Goal: Task Accomplishment & Management: Manage account settings

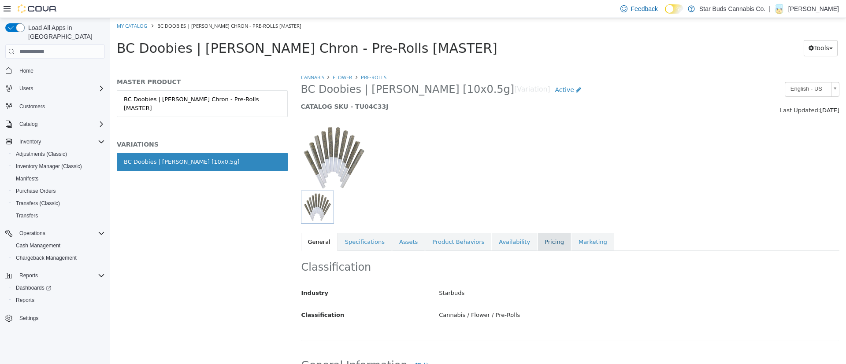
click at [538, 248] on link "Pricing" at bounding box center [554, 242] width 33 height 19
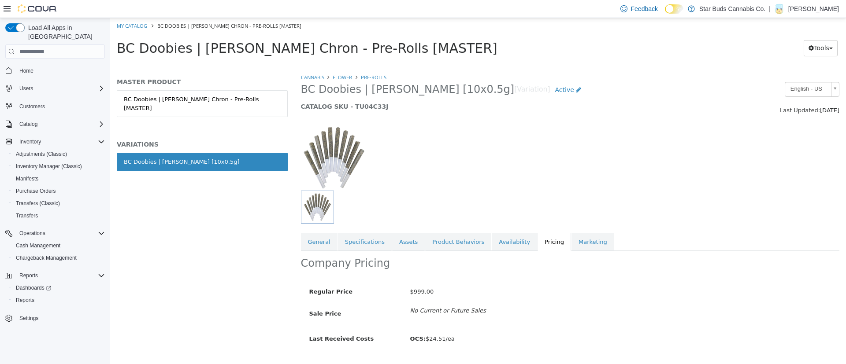
scroll to position [22, 0]
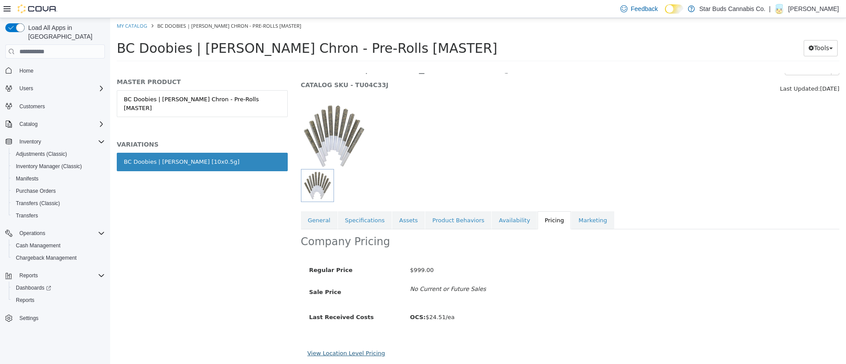
click at [327, 353] on link "View Location Level Pricing" at bounding box center [347, 353] width 78 height 7
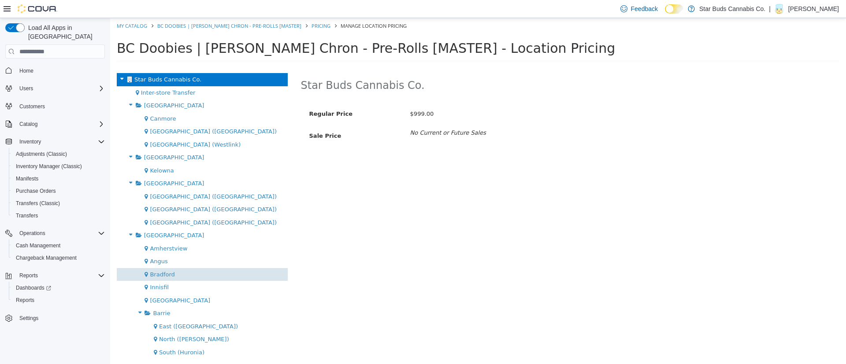
click at [221, 269] on div "Bradford" at bounding box center [202, 274] width 171 height 13
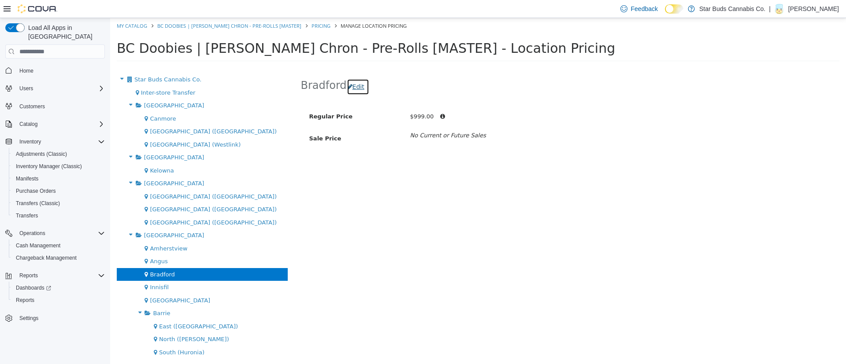
click at [357, 84] on button "Edit" at bounding box center [358, 87] width 22 height 16
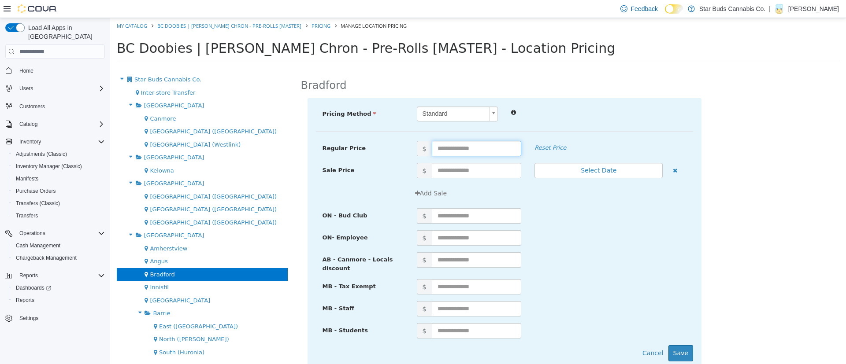
click at [456, 148] on input "text" at bounding box center [477, 148] width 90 height 15
type input "**"
click at [677, 353] on button "Save" at bounding box center [680, 353] width 25 height 16
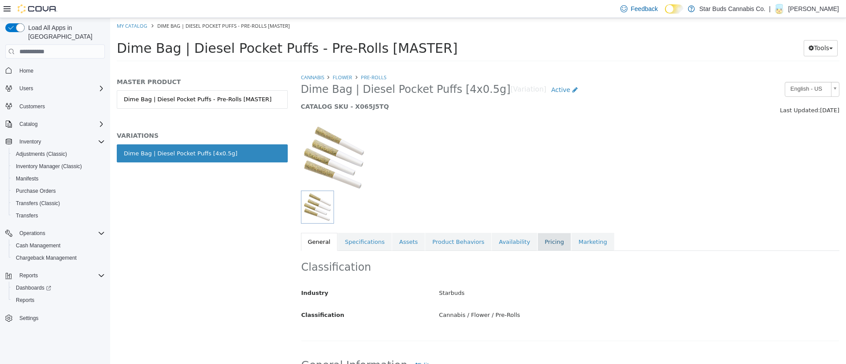
click at [538, 236] on link "Pricing" at bounding box center [554, 242] width 33 height 19
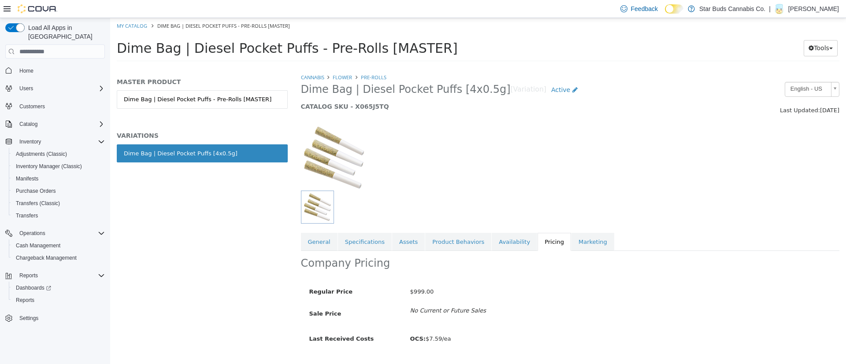
scroll to position [22, 0]
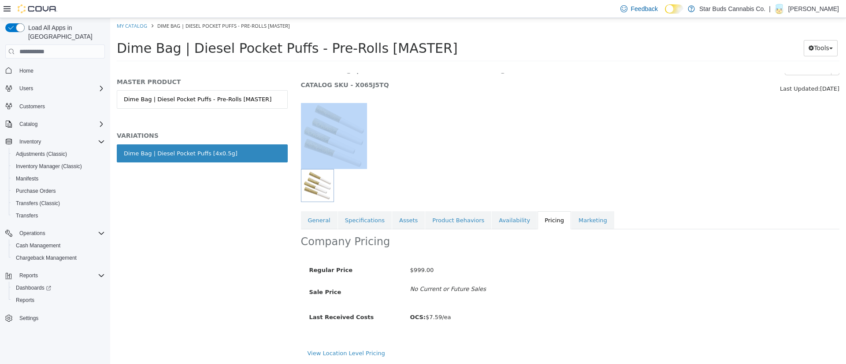
drag, startPoint x: 845, startPoint y: 121, endPoint x: 845, endPoint y: 201, distance: 80.2
click at [845, 201] on div "Cannabis Flower Pre-Rolls Dime Bag | Diesel Pocket Puffs [4x0.5g] [Variation] A…" at bounding box center [570, 218] width 552 height 291
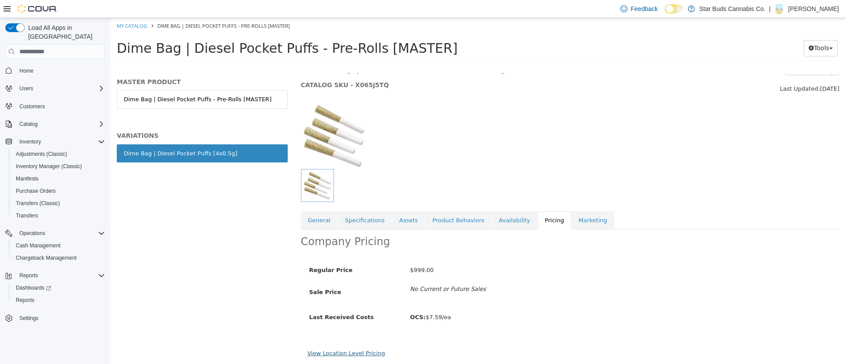
click at [334, 352] on link "View Location Level Pricing" at bounding box center [347, 353] width 78 height 7
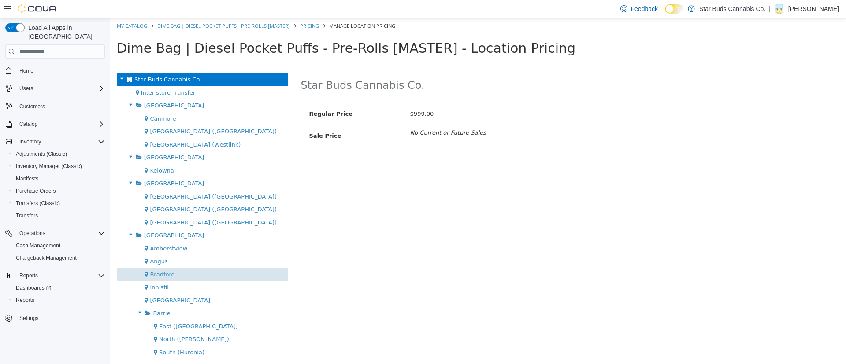
click at [226, 270] on div "Bradford" at bounding box center [202, 274] width 171 height 13
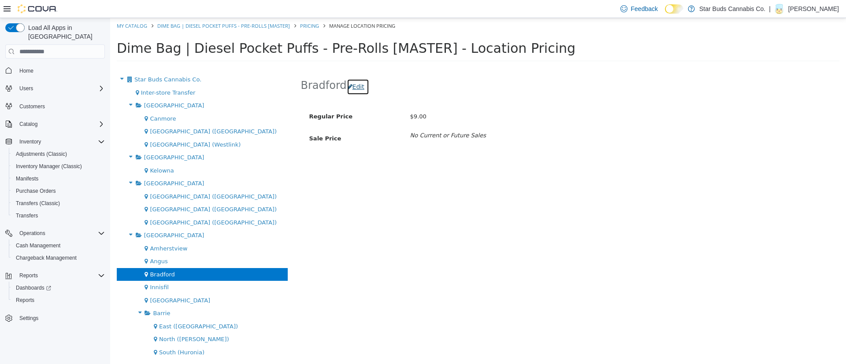
click at [356, 85] on button "Edit" at bounding box center [358, 87] width 22 height 16
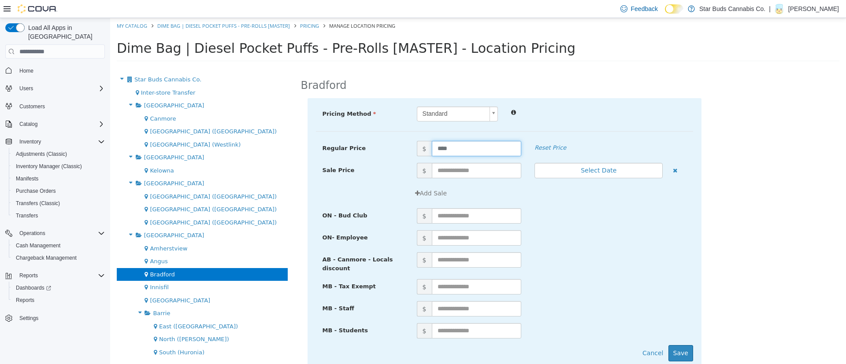
click at [437, 148] on input "****" at bounding box center [477, 148] width 90 height 15
type input "*****"
click at [674, 351] on button "Save" at bounding box center [680, 353] width 25 height 16
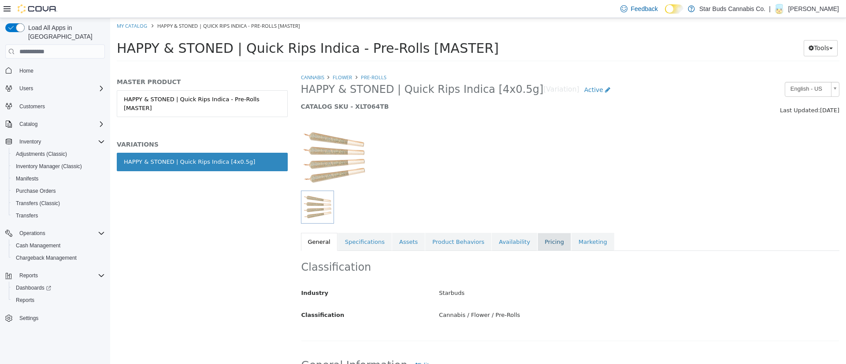
click at [538, 243] on link "Pricing" at bounding box center [554, 242] width 33 height 19
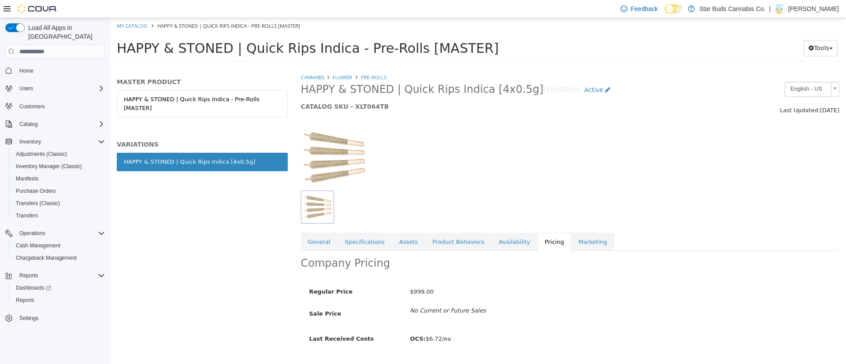
scroll to position [22, 0]
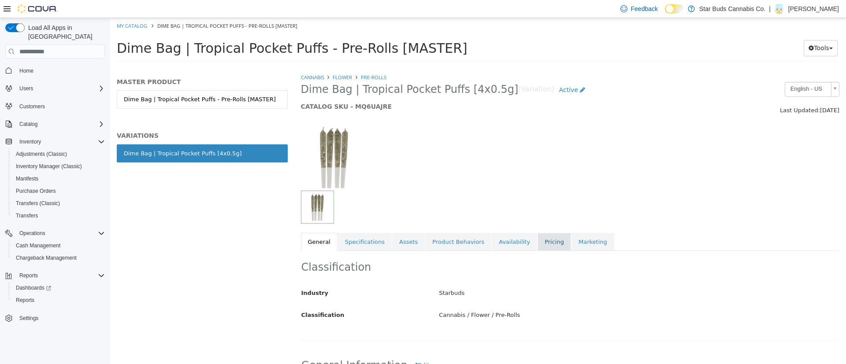
click at [538, 242] on link "Pricing" at bounding box center [554, 242] width 33 height 19
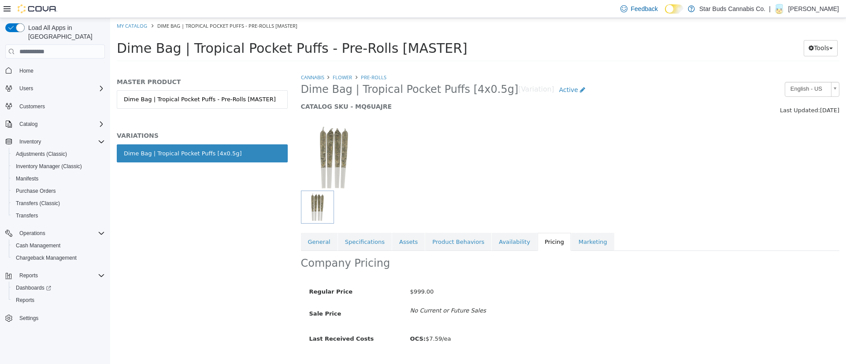
scroll to position [22, 0]
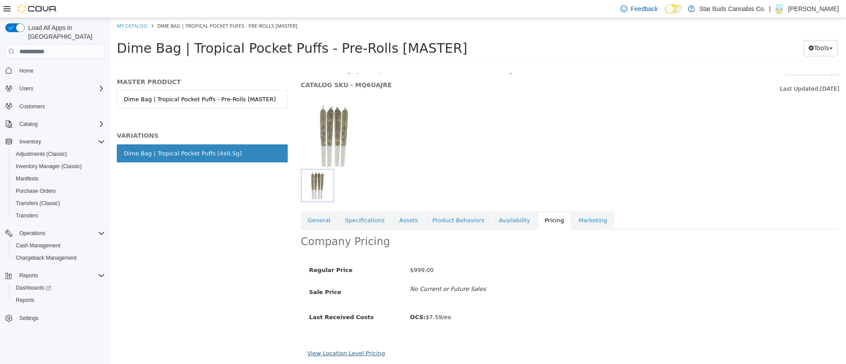
click at [345, 355] on link "View Location Level Pricing" at bounding box center [347, 353] width 78 height 7
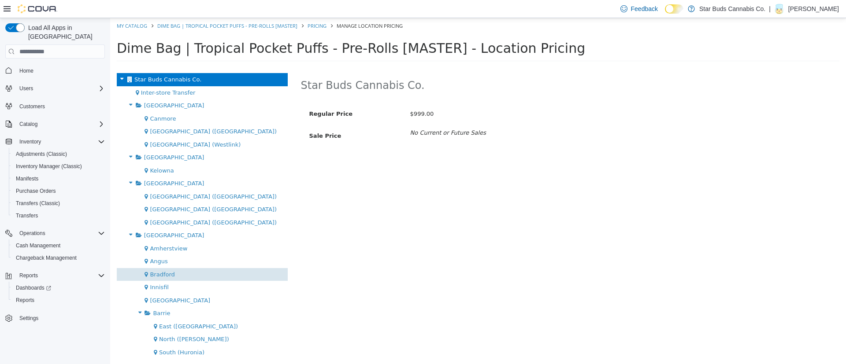
click at [212, 276] on div "Bradford" at bounding box center [202, 274] width 171 height 13
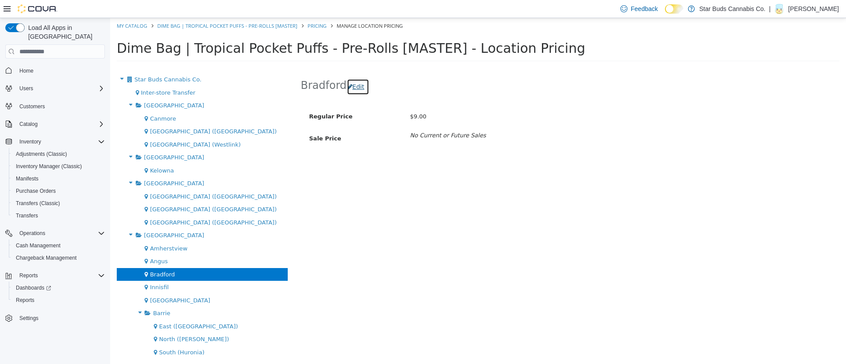
click at [356, 85] on button "Edit" at bounding box center [358, 87] width 22 height 16
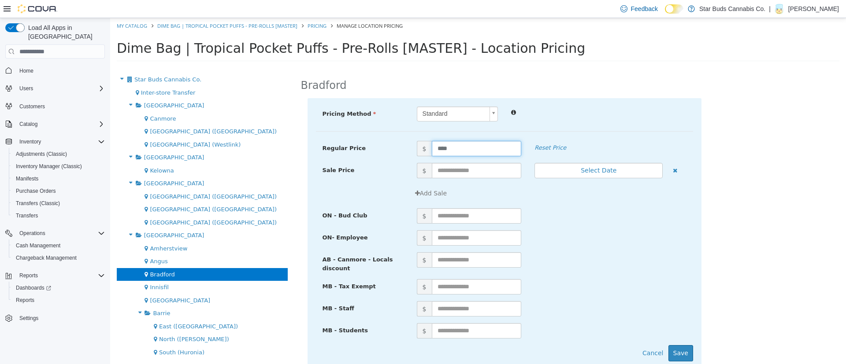
click at [455, 149] on input "****" at bounding box center [477, 148] width 90 height 15
type input "*"
type input "**"
click at [682, 351] on button "Save" at bounding box center [680, 353] width 25 height 16
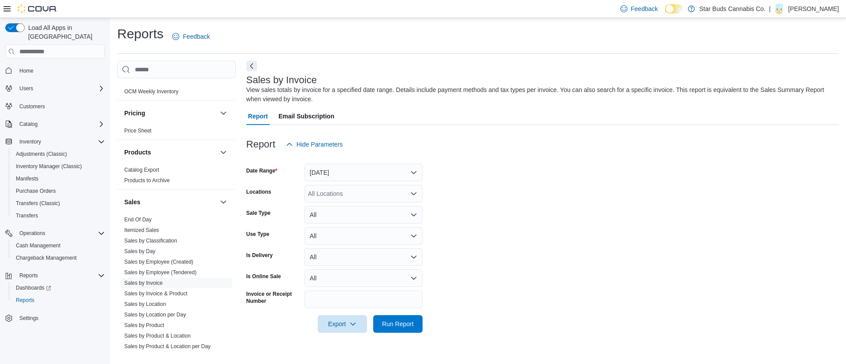
scroll to position [525, 0]
click at [175, 286] on link "Sales by Invoice & Product" at bounding box center [155, 289] width 63 height 6
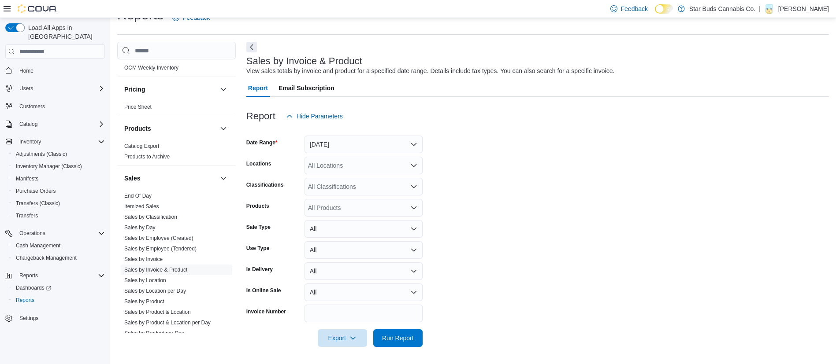
scroll to position [19, 0]
click at [329, 206] on div "All Products" at bounding box center [363, 208] width 118 height 18
paste input "**********"
type input "*"
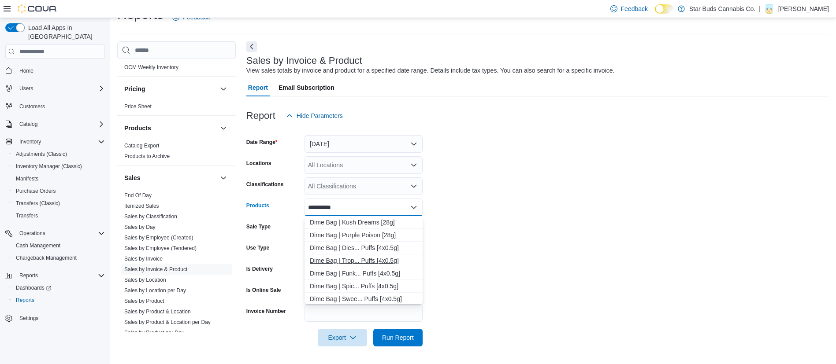
type input "**********"
click at [376, 256] on div "Dime Bag | Trop... Puffs [4x0.5g]" at bounding box center [364, 260] width 108 height 9
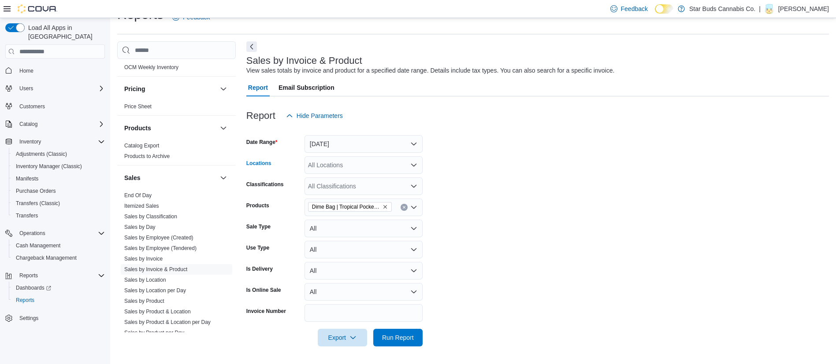
click at [335, 161] on div "All Locations" at bounding box center [363, 165] width 118 height 18
type input "***"
click at [337, 181] on span "Bradford" at bounding box center [340, 180] width 24 height 9
click at [393, 334] on span "Run Report" at bounding box center [398, 337] width 32 height 9
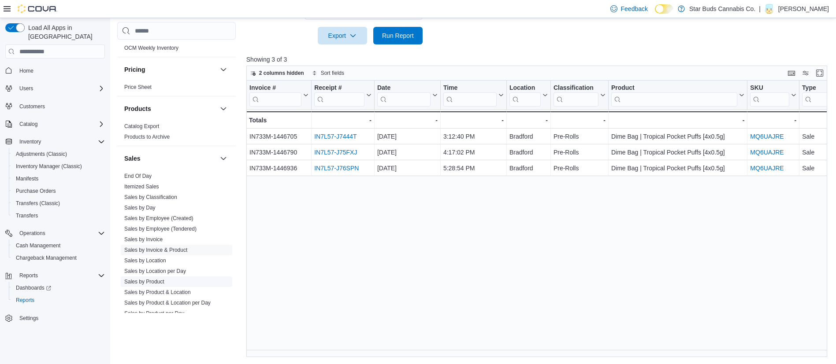
click at [147, 279] on link "Sales by Product" at bounding box center [144, 282] width 40 height 6
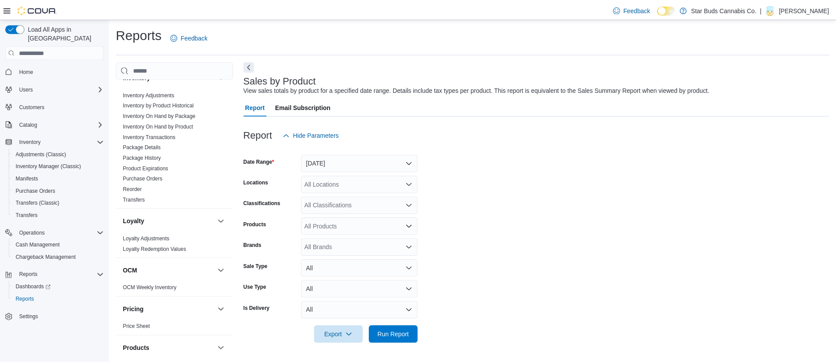
scroll to position [286, 0]
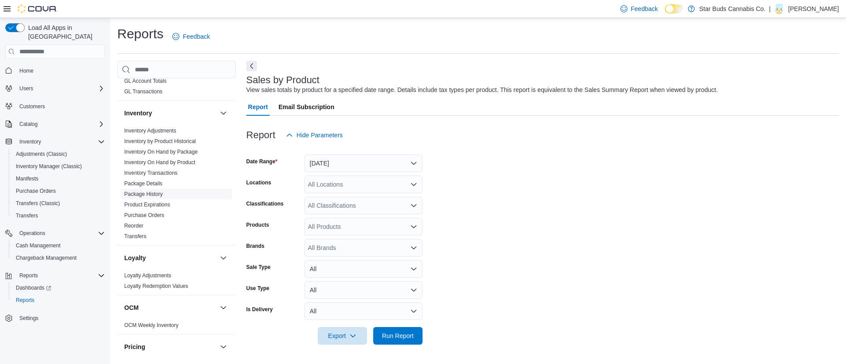
click at [154, 191] on link "Package History" at bounding box center [143, 194] width 38 height 6
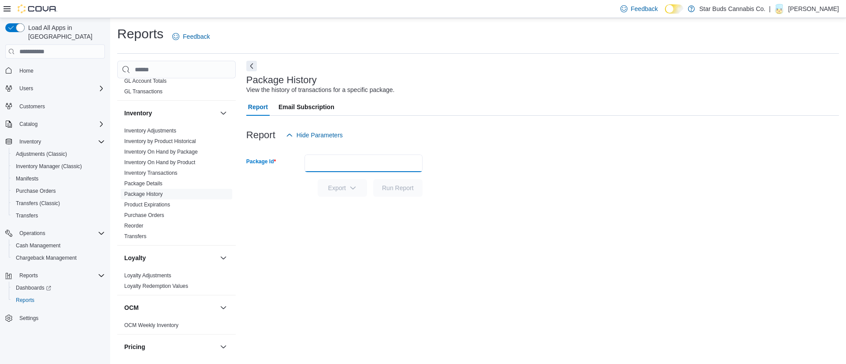
click at [354, 164] on input "Package Id" at bounding box center [363, 164] width 118 height 18
paste input "**********"
type input "**********"
click at [373, 179] on button "Run Report" at bounding box center [397, 188] width 49 height 18
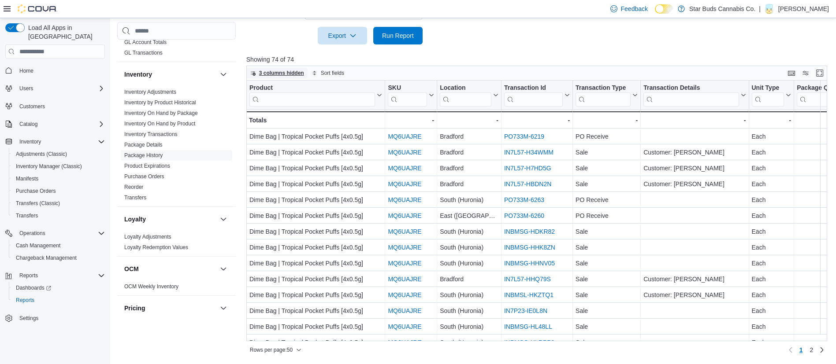
click at [286, 75] on span "3 columns hidden" at bounding box center [281, 73] width 45 height 7
click at [511, 35] on form "**********" at bounding box center [539, 18] width 587 height 53
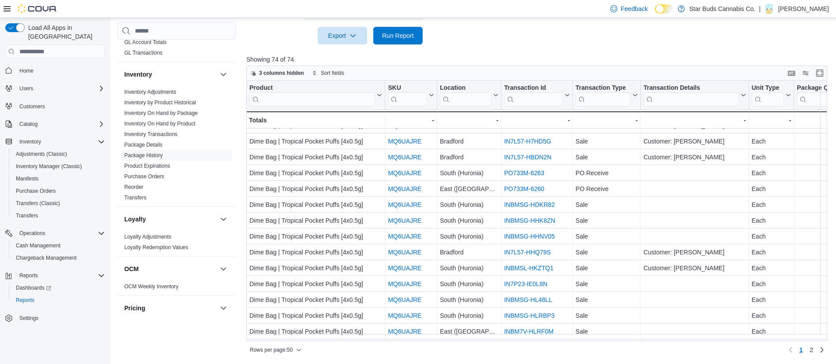
scroll to position [22, 0]
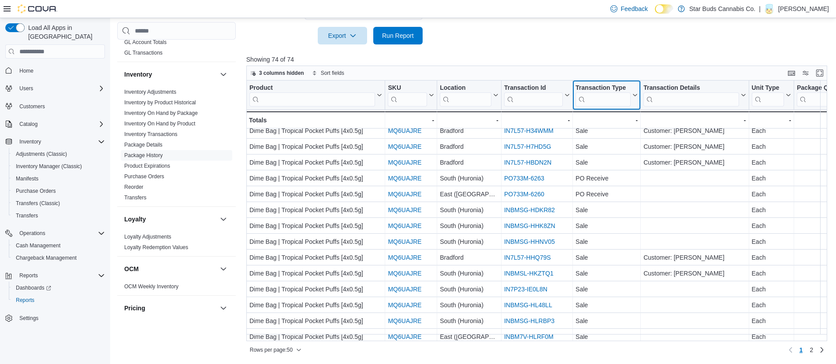
click at [606, 96] on input "search" at bounding box center [602, 100] width 55 height 14
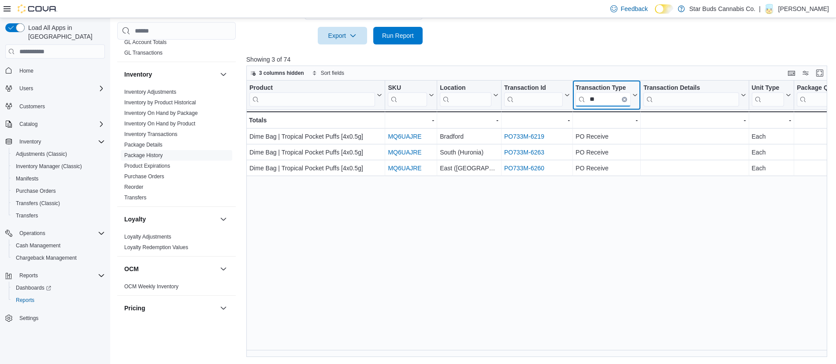
scroll to position [0, 0]
type input "**"
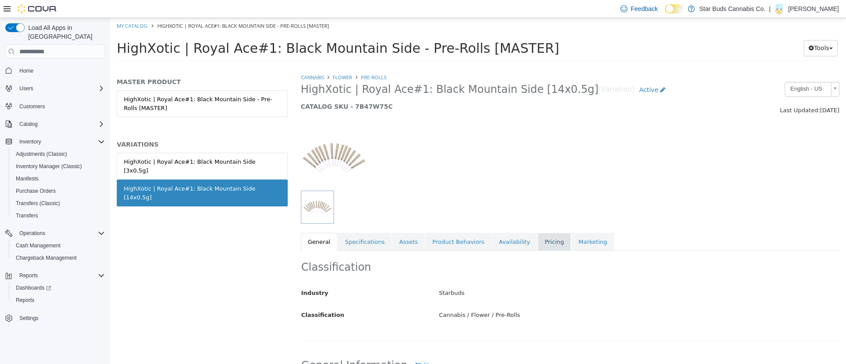
click at [538, 240] on link "Pricing" at bounding box center [554, 242] width 33 height 19
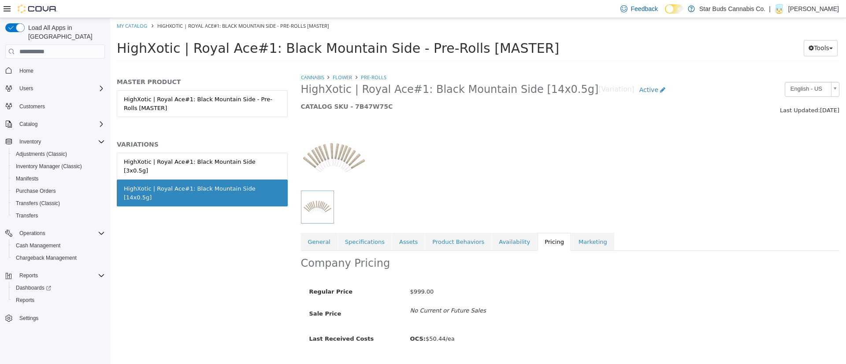
scroll to position [22, 0]
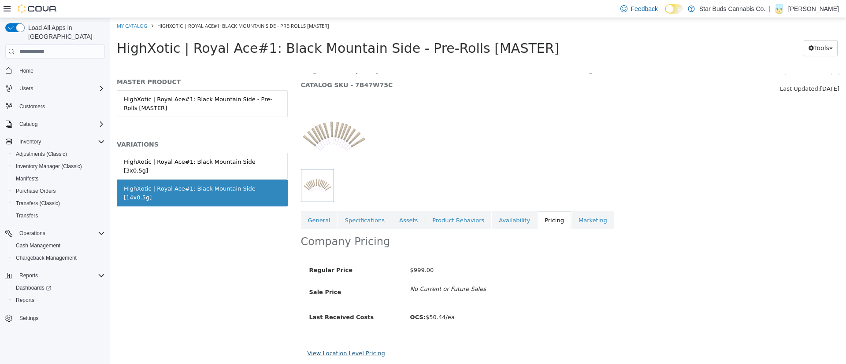
click at [363, 350] on link "View Location Level Pricing" at bounding box center [347, 353] width 78 height 7
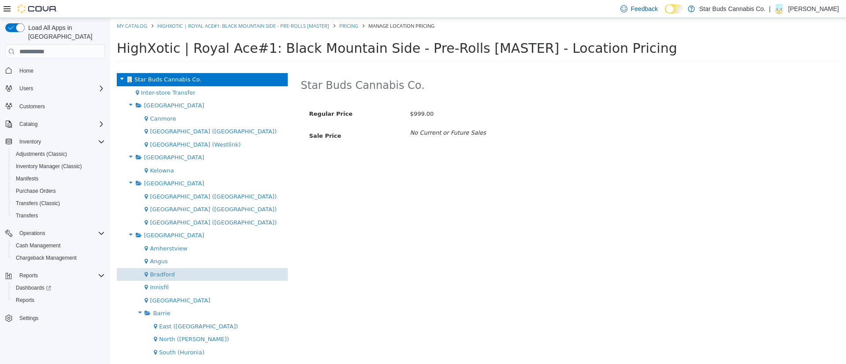
click at [215, 273] on div "Bradford" at bounding box center [202, 274] width 171 height 13
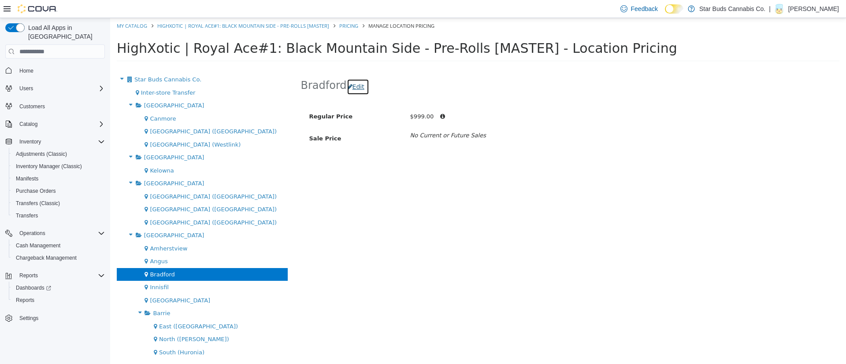
click at [360, 85] on button "Edit" at bounding box center [358, 87] width 22 height 16
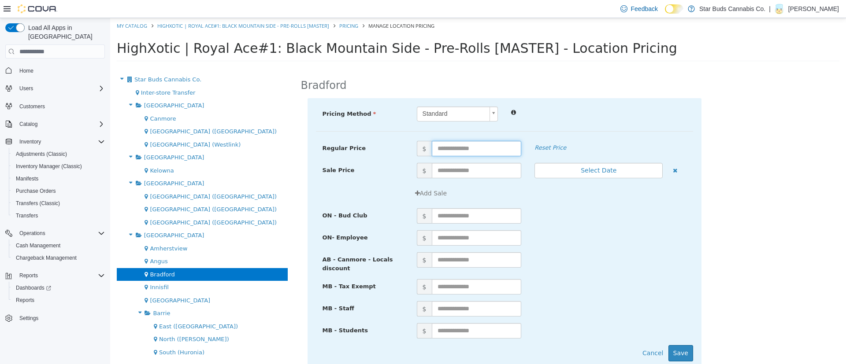
click at [447, 150] on input "text" at bounding box center [477, 148] width 90 height 15
type input "**"
click at [675, 347] on button "Save" at bounding box center [680, 353] width 25 height 16
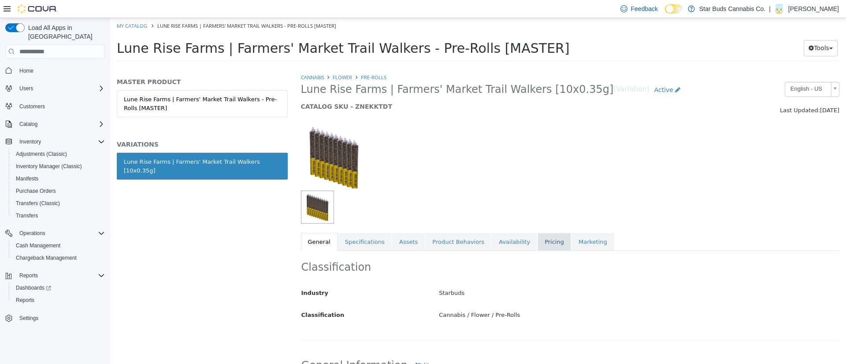
click at [538, 241] on link "Pricing" at bounding box center [554, 242] width 33 height 19
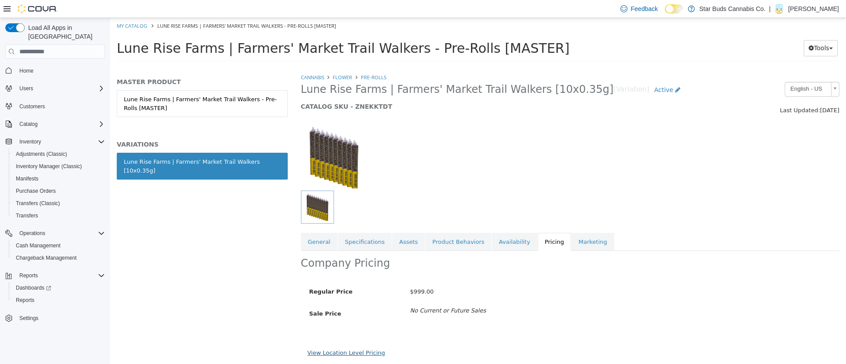
click at [363, 353] on link "View Location Level Pricing" at bounding box center [347, 353] width 78 height 7
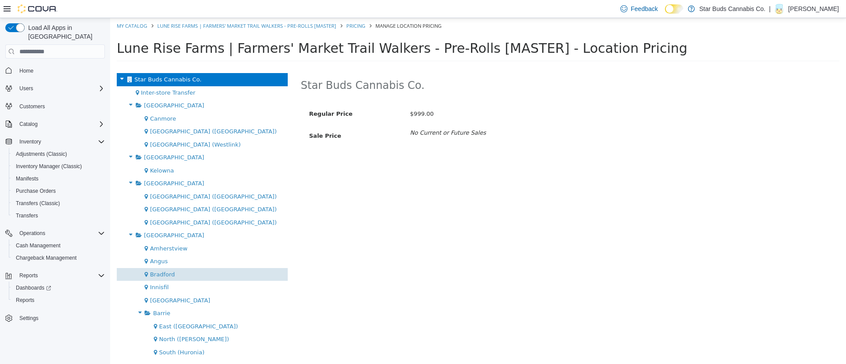
click at [165, 280] on div "Bradford" at bounding box center [202, 274] width 171 height 13
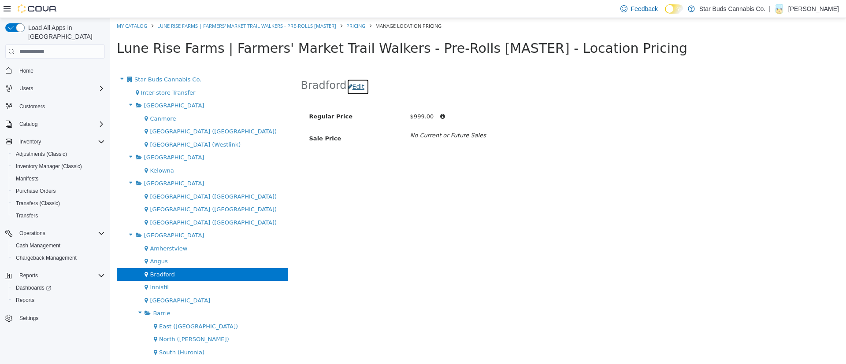
click at [358, 88] on button "Edit" at bounding box center [358, 87] width 22 height 16
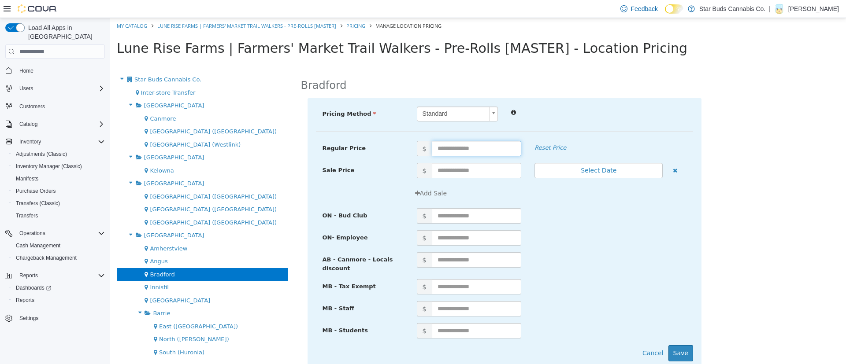
click at [450, 151] on input "text" at bounding box center [477, 148] width 90 height 15
paste input "*"
type input "**"
click at [682, 356] on button "Save" at bounding box center [680, 353] width 25 height 16
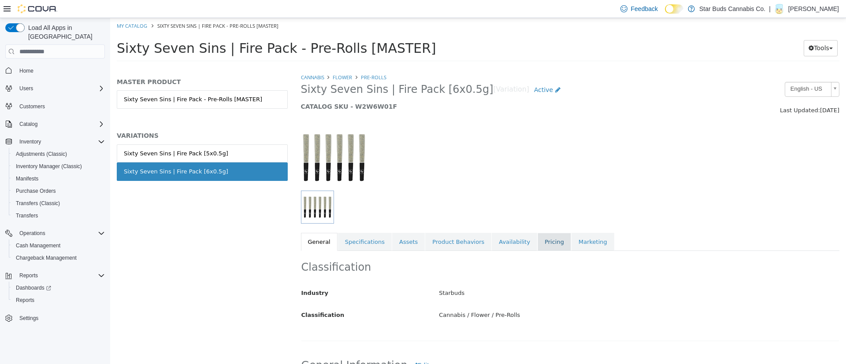
click at [538, 244] on link "Pricing" at bounding box center [554, 242] width 33 height 19
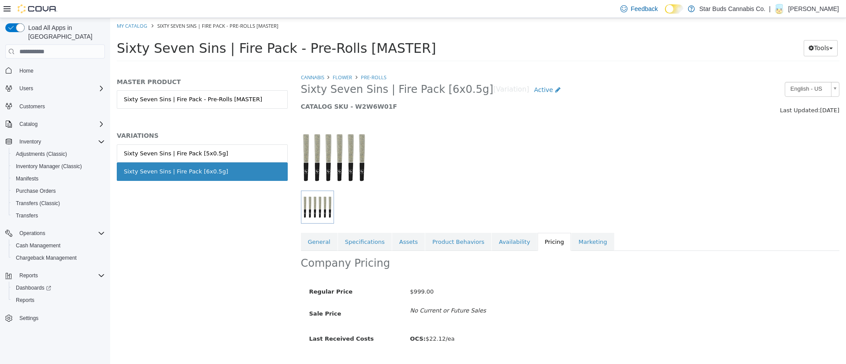
drag, startPoint x: 845, startPoint y: 148, endPoint x: 845, endPoint y: 194, distance: 45.8
click at [845, 194] on div "Cannabis Flower Pre-Rolls Sixty Seven Sins | Fire Pack [6x0.5g] [Variation] Act…" at bounding box center [570, 218] width 552 height 291
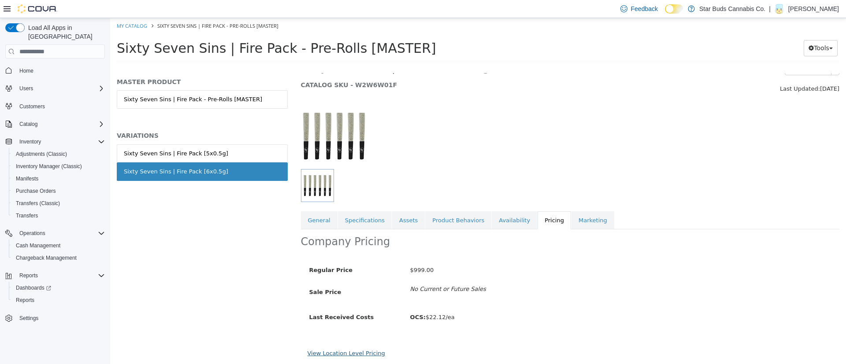
click at [369, 350] on link "View Location Level Pricing" at bounding box center [347, 353] width 78 height 7
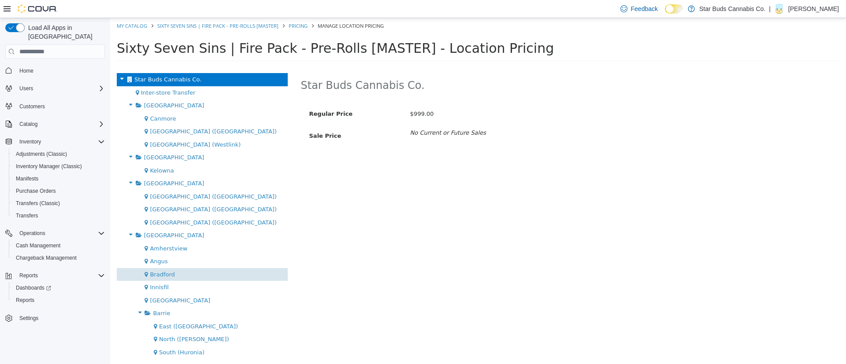
click at [205, 273] on div "Bradford" at bounding box center [202, 274] width 171 height 13
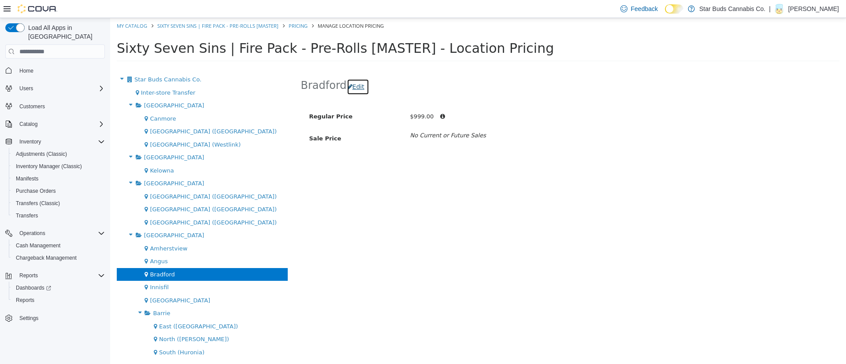
click at [359, 87] on button "Edit" at bounding box center [358, 87] width 22 height 16
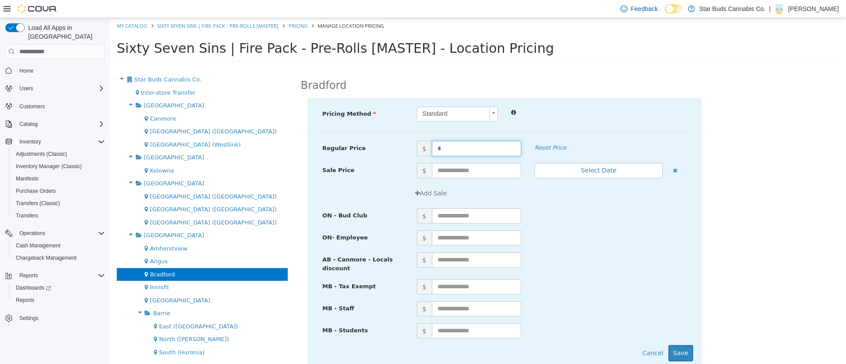
click at [443, 145] on input "*" at bounding box center [477, 148] width 90 height 15
type input "**"
click at [673, 348] on button "Save" at bounding box center [680, 353] width 25 height 16
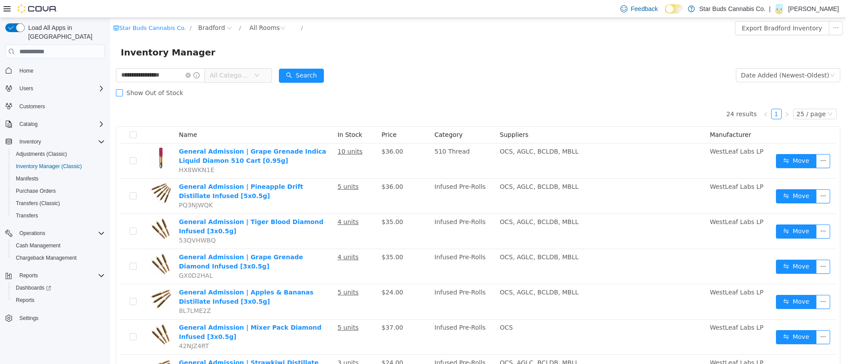
click at [121, 97] on label "Show Out of Stock" at bounding box center [151, 93] width 71 height 18
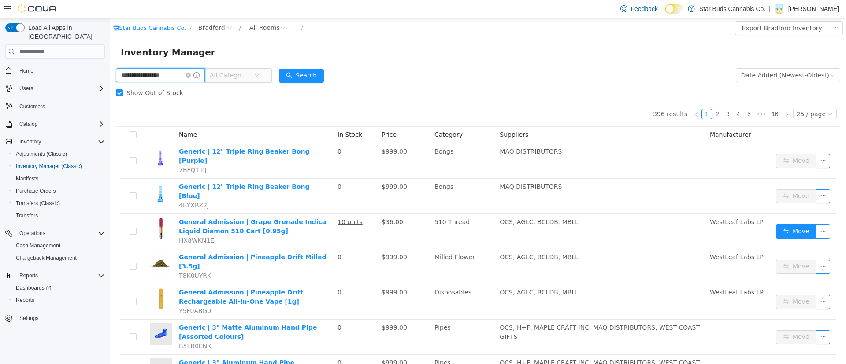
click at [174, 77] on input "**********" at bounding box center [160, 75] width 89 height 14
paste input "text"
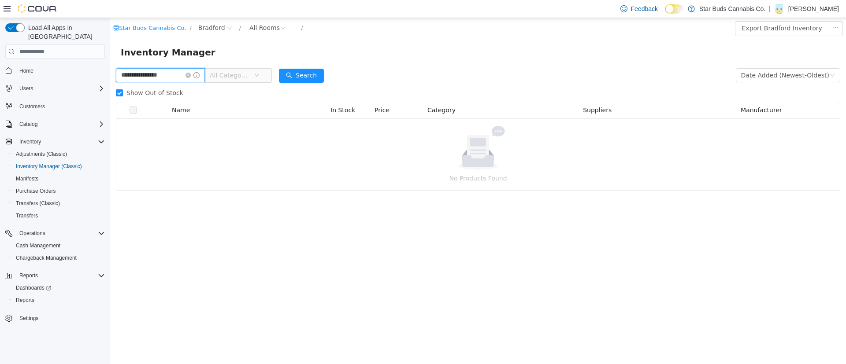
paste input "text"
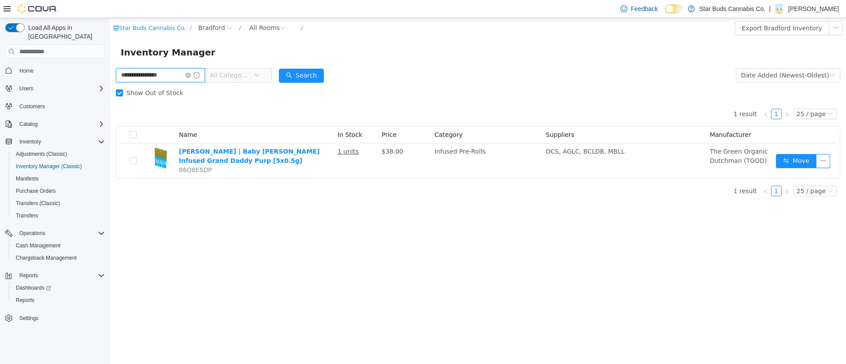
paste input "text"
type input "**********"
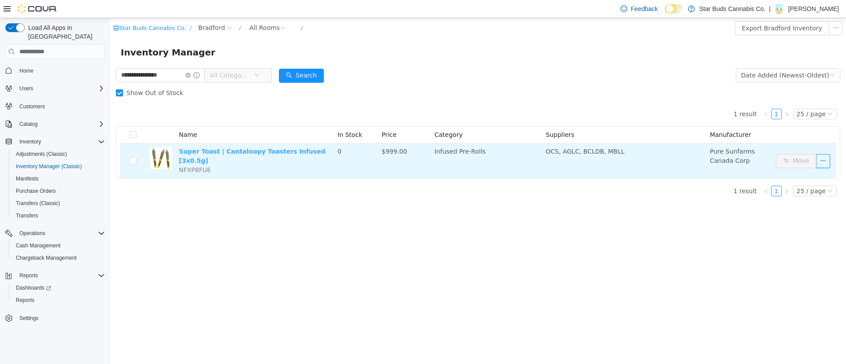
click at [238, 152] on link "Super Toast | Cantaloopy Toasters Infused [3x0.5g]" at bounding box center [252, 156] width 146 height 16
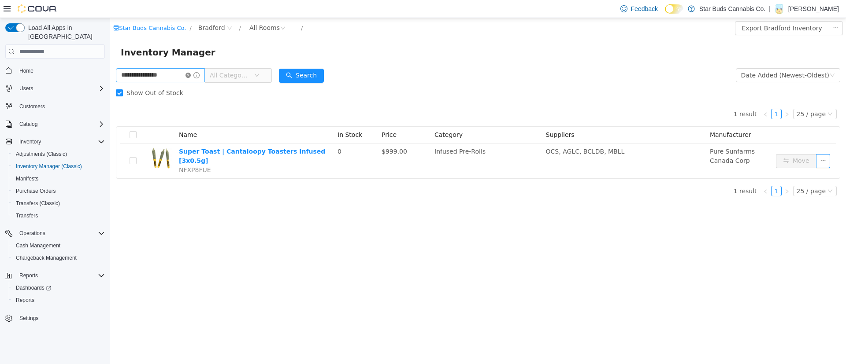
click at [191, 75] on icon "icon: close-circle" at bounding box center [187, 75] width 5 height 5
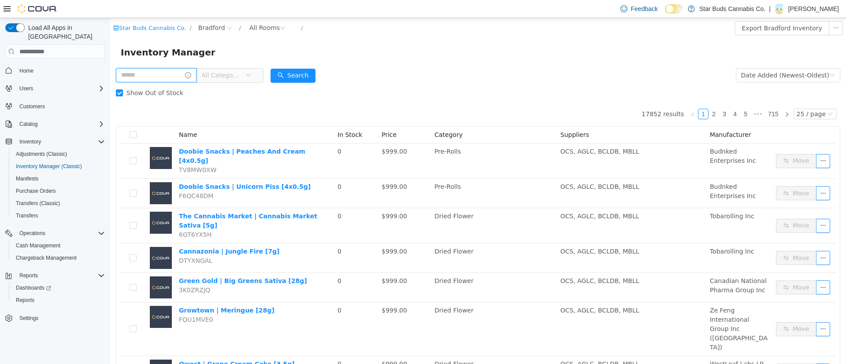
click at [169, 72] on input "text" at bounding box center [156, 75] width 81 height 14
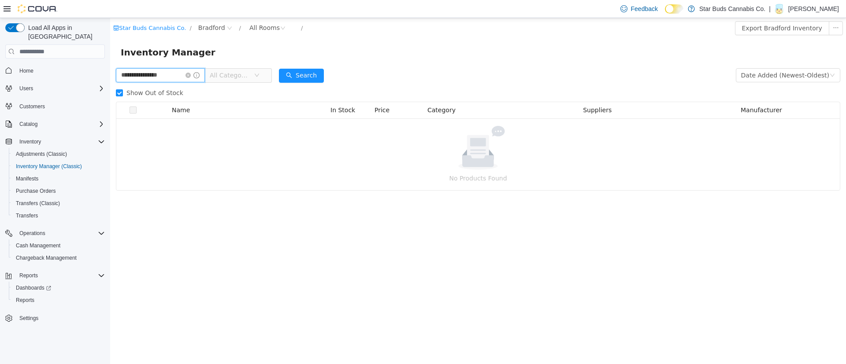
paste input "text"
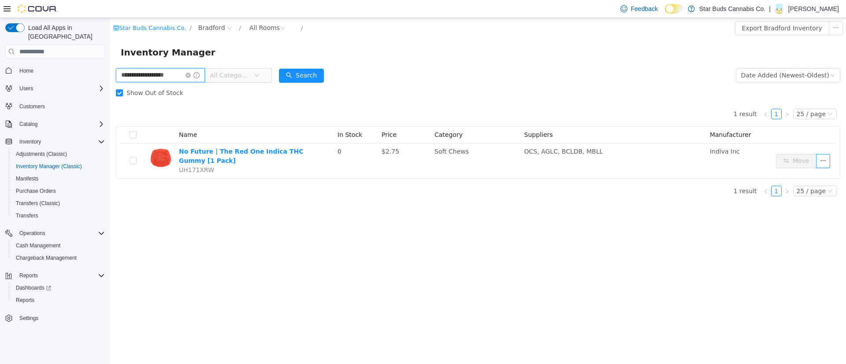
paste input "text"
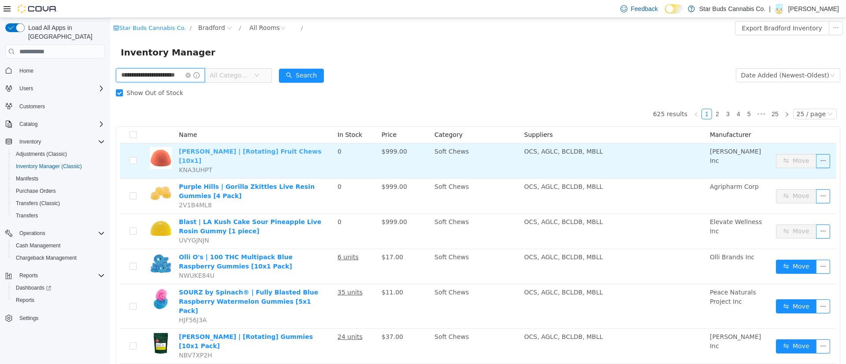
scroll to position [0, 3]
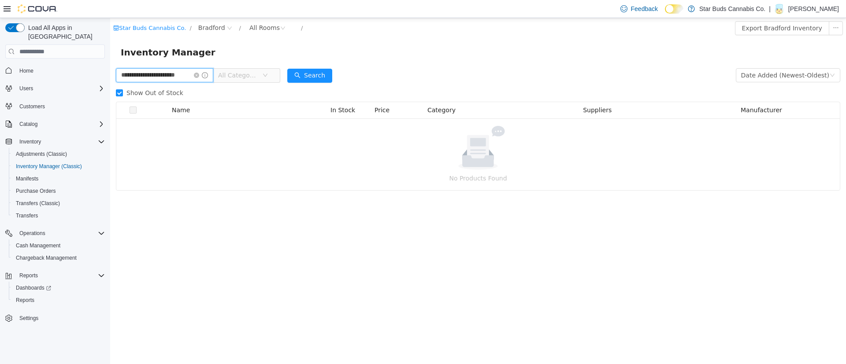
click at [184, 73] on input "**********" at bounding box center [164, 75] width 97 height 14
paste input "text"
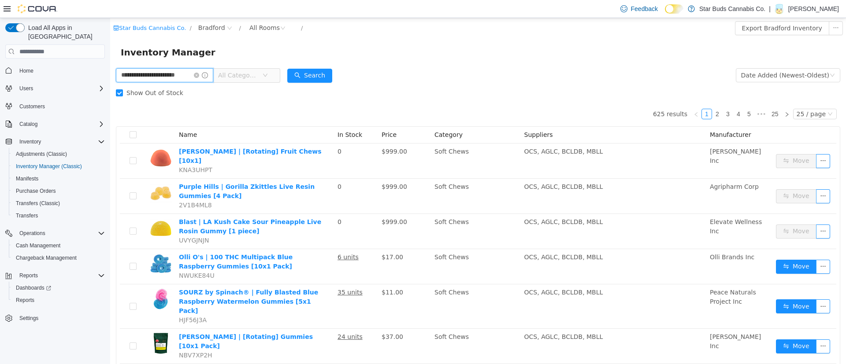
scroll to position [0, 3]
type input "**********"
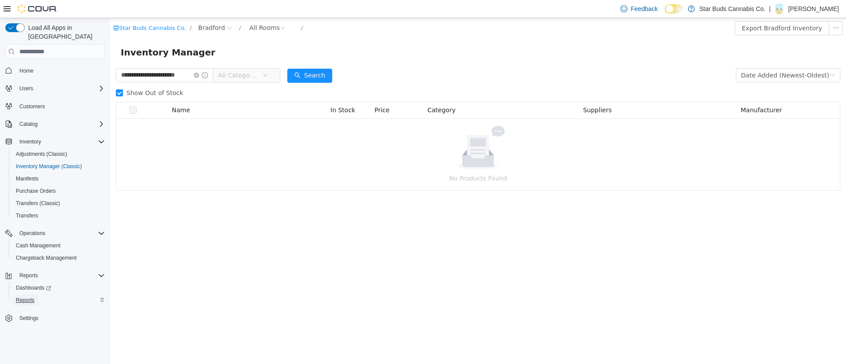
click at [26, 297] on span "Reports" at bounding box center [25, 300] width 19 height 7
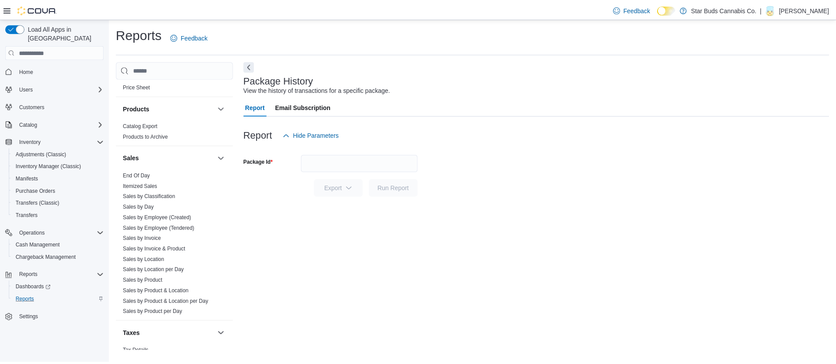
scroll to position [569, 0]
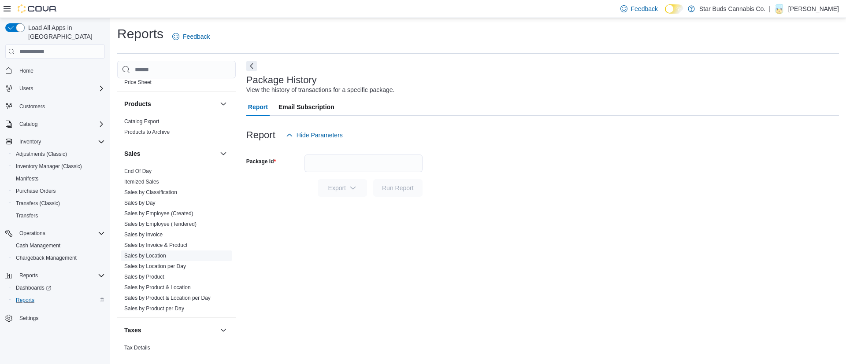
click at [160, 253] on link "Sales by Location" at bounding box center [145, 256] width 42 height 6
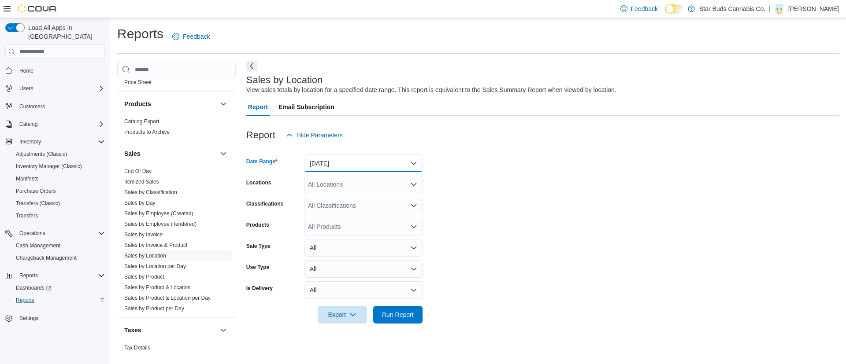
click at [411, 164] on button "Yesterday" at bounding box center [363, 164] width 118 height 18
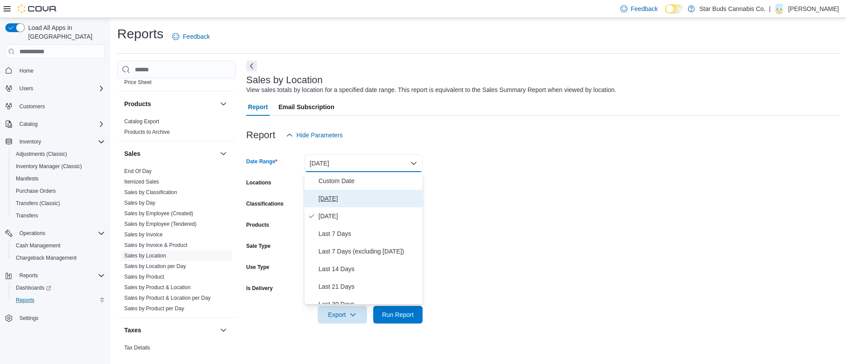
click at [365, 200] on span "Today" at bounding box center [369, 198] width 100 height 11
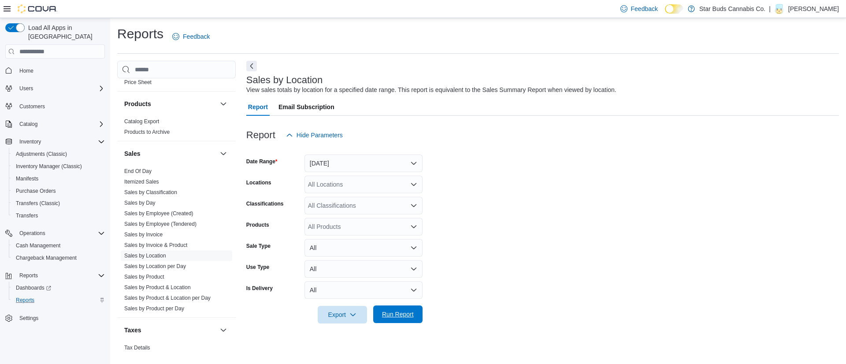
click at [393, 310] on span "Run Report" at bounding box center [397, 315] width 39 height 18
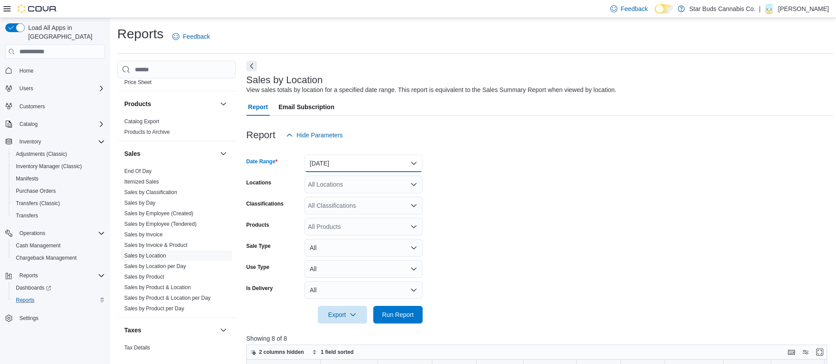
click at [411, 162] on button "Today" at bounding box center [363, 164] width 118 height 18
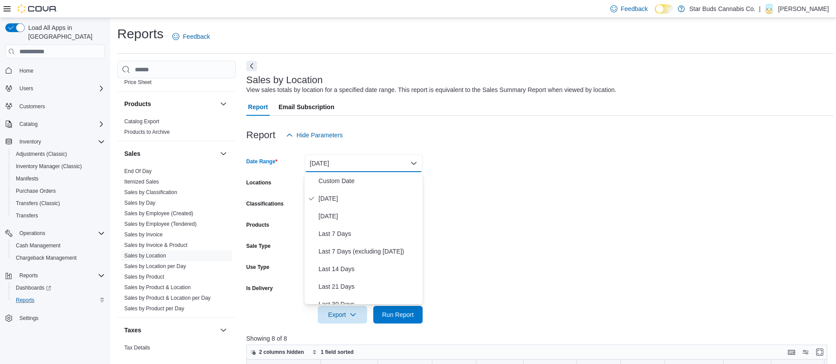
click at [486, 186] on form "Date Range Today Locations All Locations Classifications All Classifications Pr…" at bounding box center [539, 234] width 587 height 180
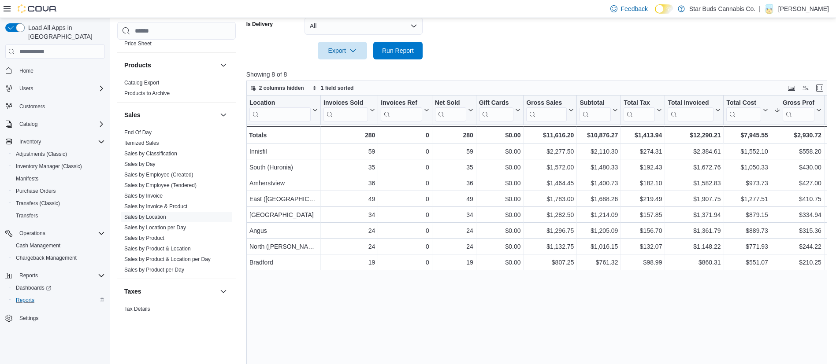
scroll to position [279, 0]
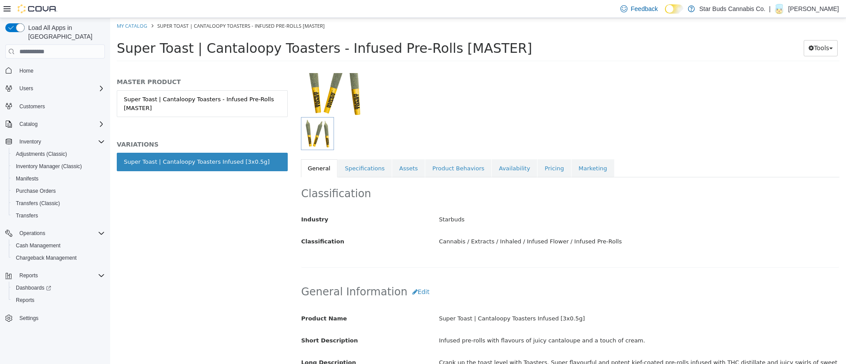
scroll to position [82, 0]
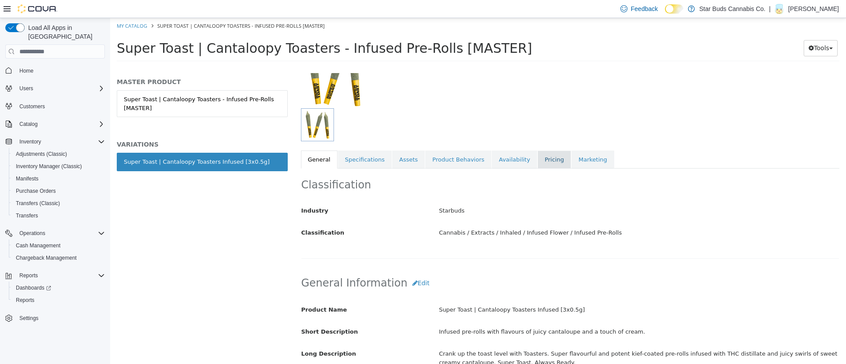
click at [538, 163] on link "Pricing" at bounding box center [554, 160] width 33 height 19
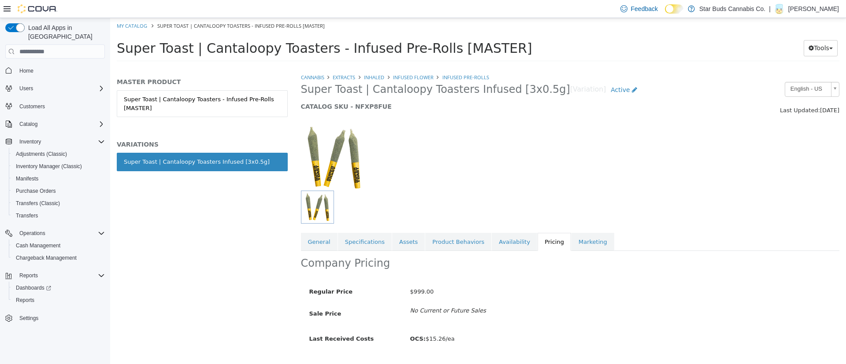
scroll to position [22, 0]
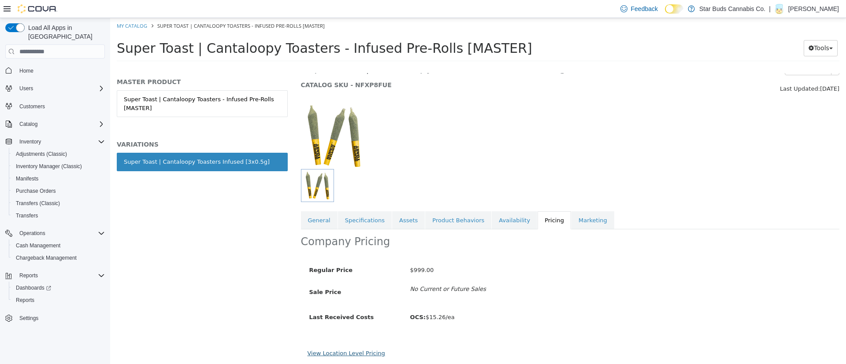
click at [353, 350] on link "View Location Level Pricing" at bounding box center [347, 353] width 78 height 7
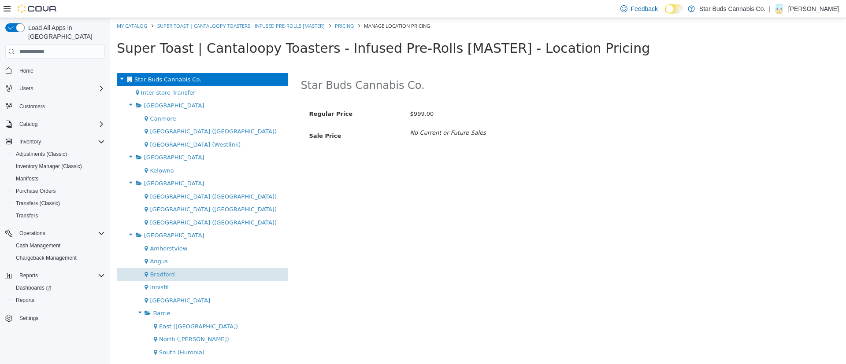
click at [218, 276] on div "Bradford" at bounding box center [202, 274] width 171 height 13
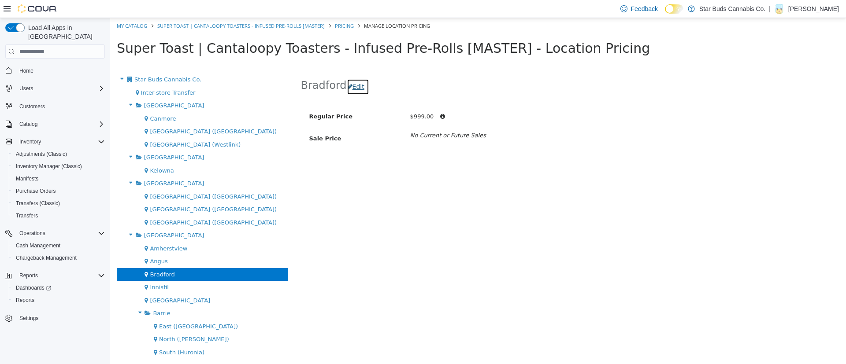
click at [352, 91] on button "Edit" at bounding box center [358, 87] width 22 height 16
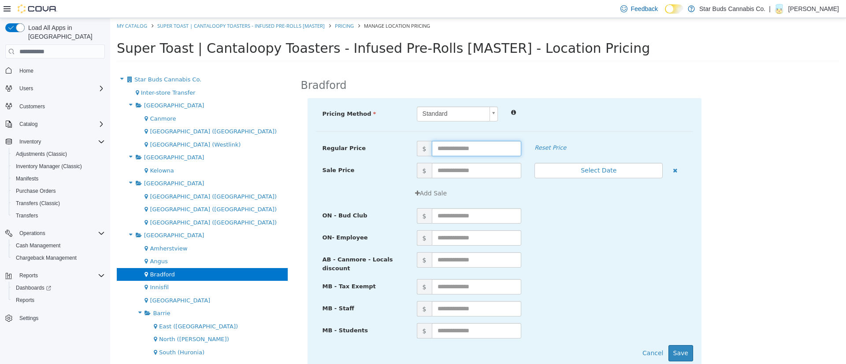
click at [449, 148] on input "text" at bounding box center [477, 148] width 90 height 15
type input "**"
click at [675, 347] on button "Save" at bounding box center [680, 353] width 25 height 16
